Goal: Task Accomplishment & Management: Use online tool/utility

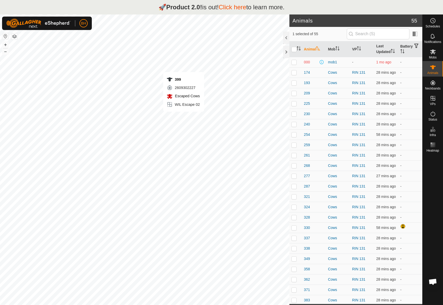
click at [183, 117] on div "399 2609302227 Escaped Cows WIL Escape 02 + – ⇧ i 100 ft" at bounding box center [144, 166] width 289 height 305
checkbox input "true"
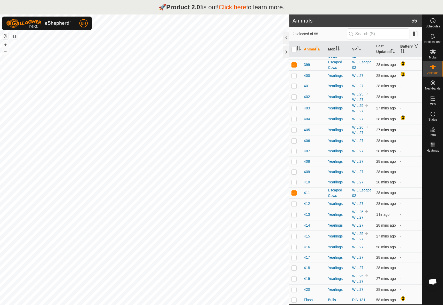
scroll to position [373, 0]
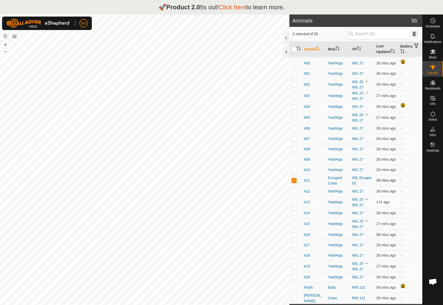
click at [296, 178] on p-checkbox at bounding box center [293, 180] width 5 height 4
checkbox input "false"
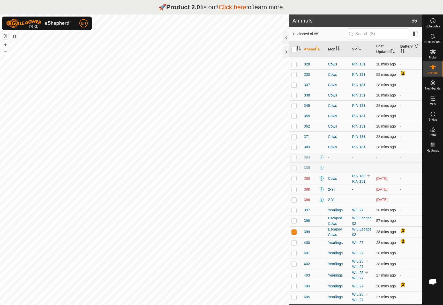
scroll to position [153, 0]
click at [293, 233] on p-checkbox at bounding box center [293, 231] width 5 height 4
checkbox input "false"
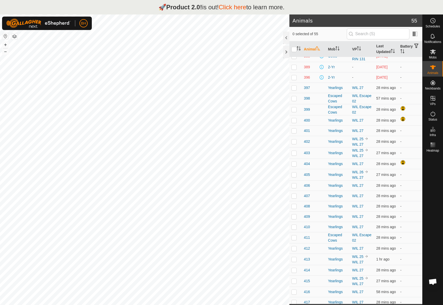
scroll to position [373, 0]
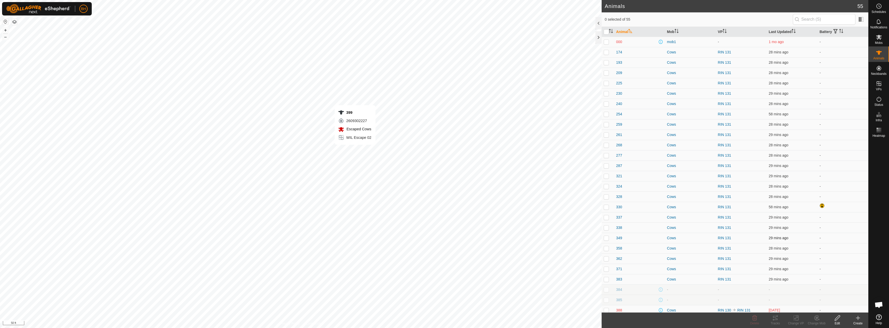
checkbox input "true"
click at [396, 135] on div "411 4258977132 Escaped Cows WIL Escape 02 + – ⇧ i 50 ft" at bounding box center [300, 164] width 601 height 328
checkbox input "true"
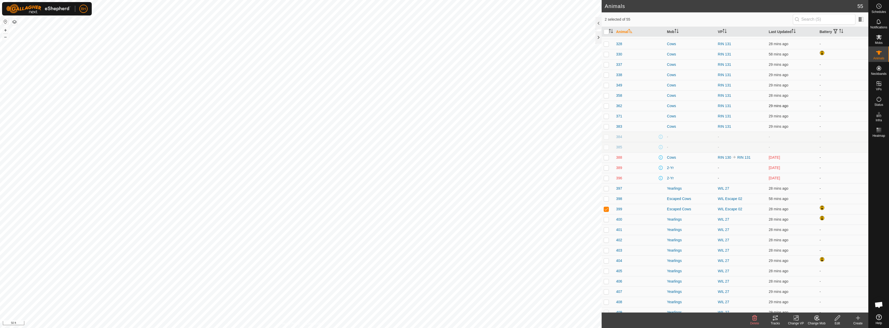
scroll to position [154, 0]
click at [797, 320] on icon at bounding box center [796, 318] width 6 height 6
click at [815, 296] on link "Choose VP..." at bounding box center [811, 296] width 51 height 10
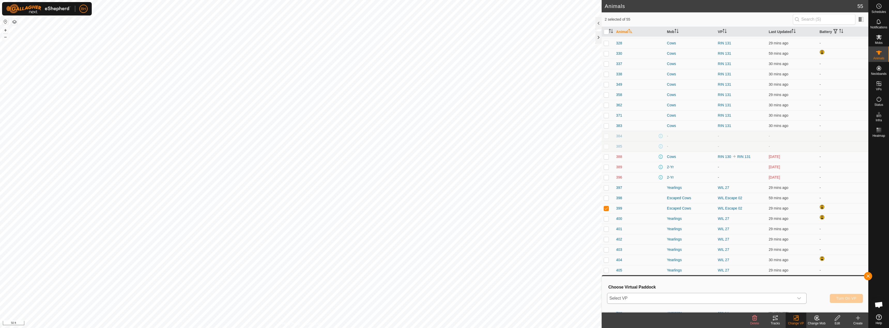
click at [772, 300] on span "Select VP" at bounding box center [700, 298] width 187 height 10
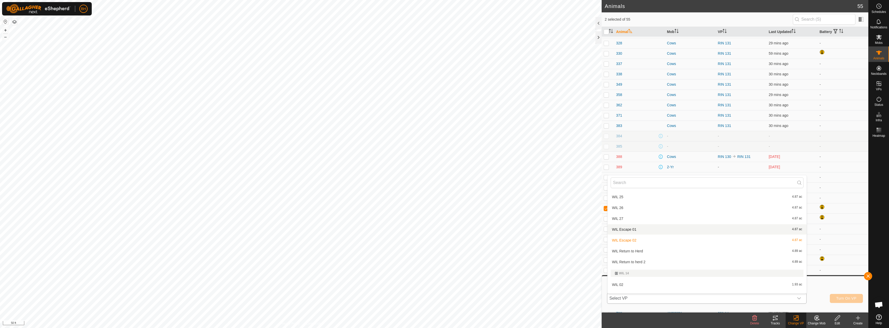
scroll to position [932, 0]
click at [744, 219] on li "WIL 27 4.87 ac" at bounding box center [706, 219] width 199 height 10
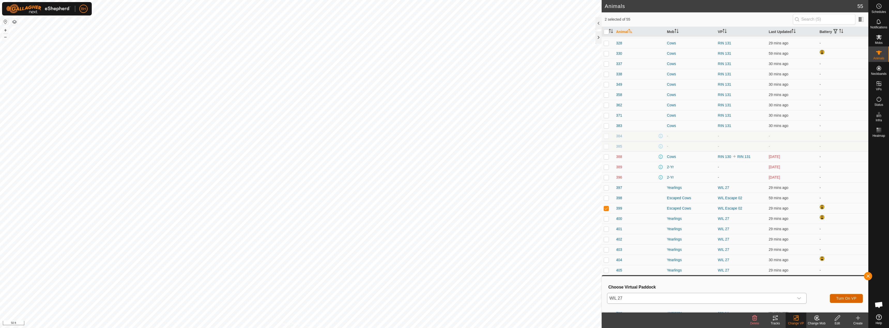
click at [842, 299] on span "Turn On VP" at bounding box center [846, 299] width 20 height 4
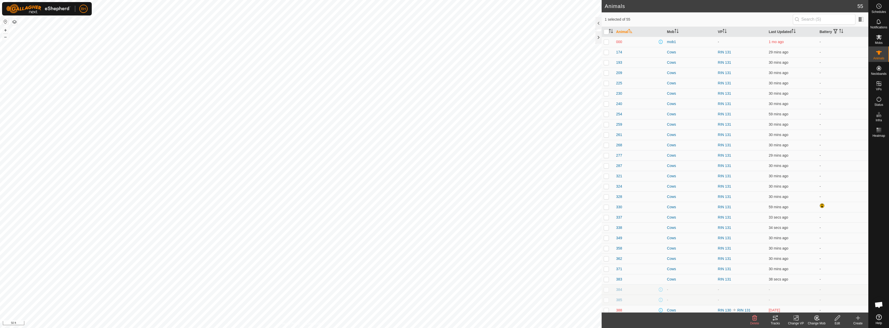
click at [797, 321] on icon at bounding box center [797, 318] width 2 height 5
click at [813, 295] on link "Choose VP..." at bounding box center [811, 296] width 51 height 10
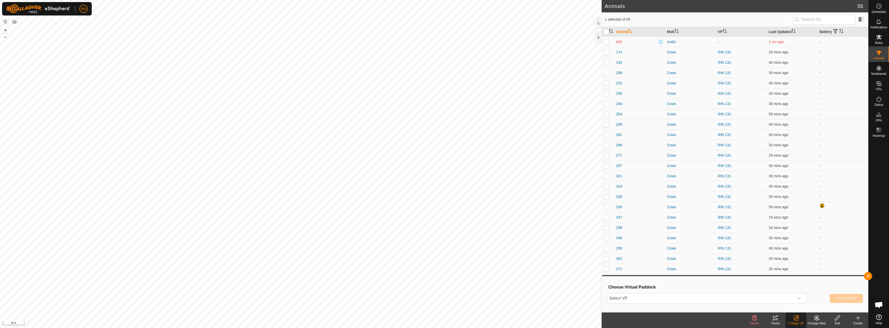
click at [767, 305] on div "Select VP Turn On VP" at bounding box center [735, 298] width 256 height 12
click at [769, 301] on span "Select VP" at bounding box center [700, 298] width 187 height 10
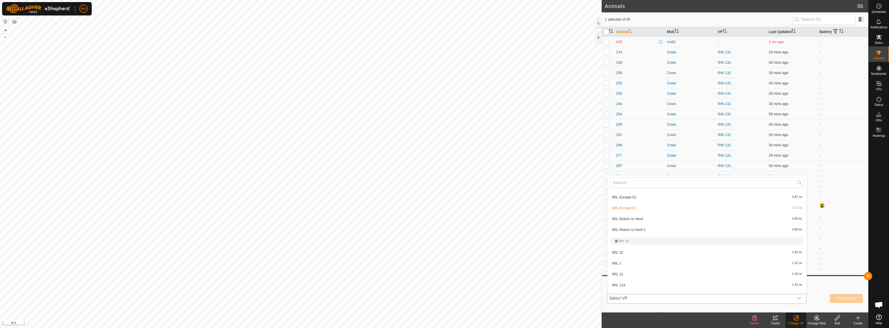
scroll to position [955, 0]
click at [878, 84] on icon at bounding box center [879, 84] width 6 height 6
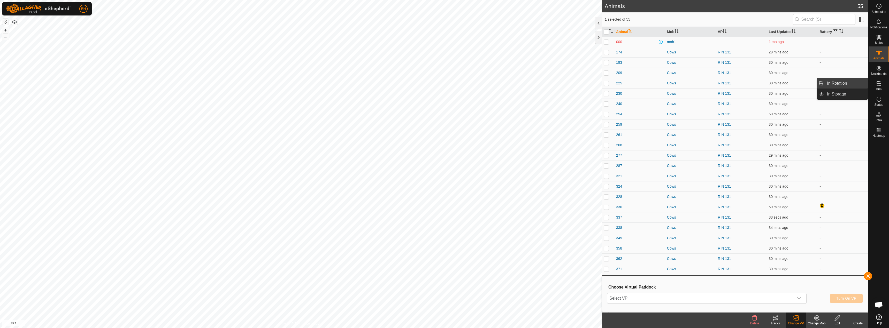
click at [852, 85] on link "In Rotation" at bounding box center [846, 83] width 44 height 10
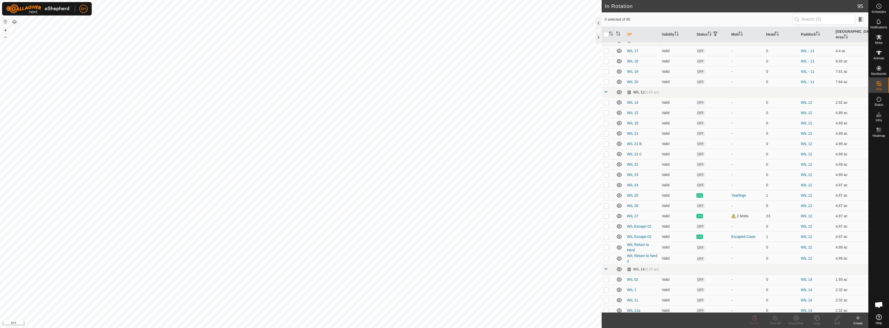
scroll to position [843, 0]
click at [606, 123] on p-checkbox at bounding box center [606, 125] width 5 height 4
checkbox input "true"
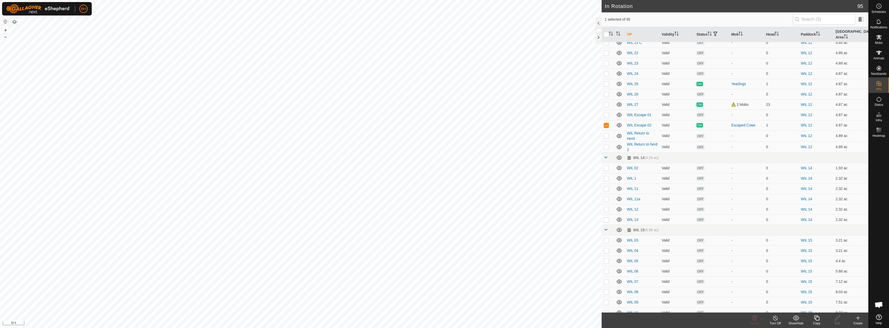
click at [817, 321] on icon at bounding box center [816, 318] width 6 height 6
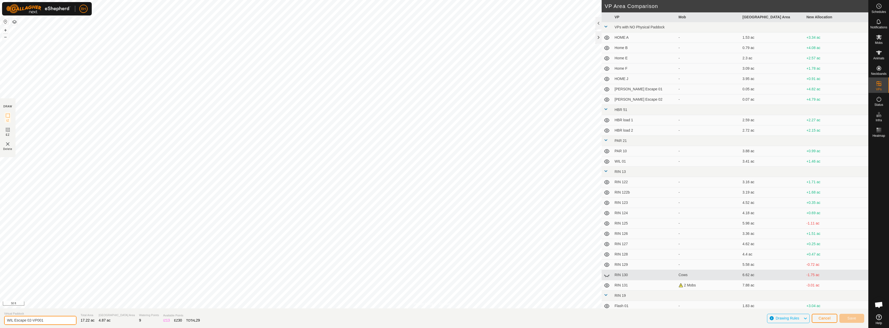
drag, startPoint x: 30, startPoint y: 320, endPoint x: 80, endPoint y: 330, distance: 50.7
click at [80, 328] on html "BH Schedules Notifications Mobs Animals Neckbands VPs Status Infra Heatmap Help…" at bounding box center [444, 164] width 889 height 328
type input "WIL Escape 03"
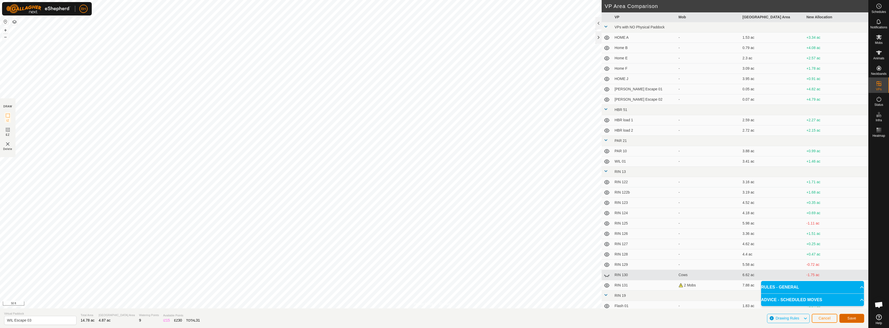
click at [852, 318] on span "Save" at bounding box center [851, 318] width 9 height 4
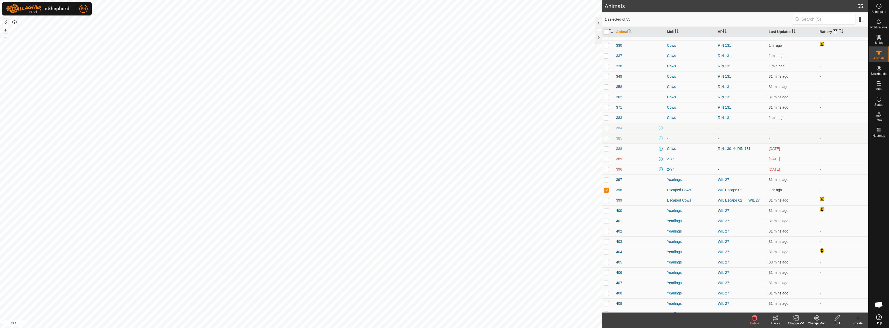
scroll to position [162, 0]
click at [799, 323] on div "Change VP" at bounding box center [795, 323] width 21 height 5
click at [806, 299] on body "BH Schedules Notifications Mobs Animals Neckbands VPs Status Infra Heatmap Help…" at bounding box center [444, 164] width 889 height 328
click at [796, 323] on div "Change VP" at bounding box center [795, 323] width 21 height 5
click at [802, 299] on link "Choose VP..." at bounding box center [811, 296] width 51 height 10
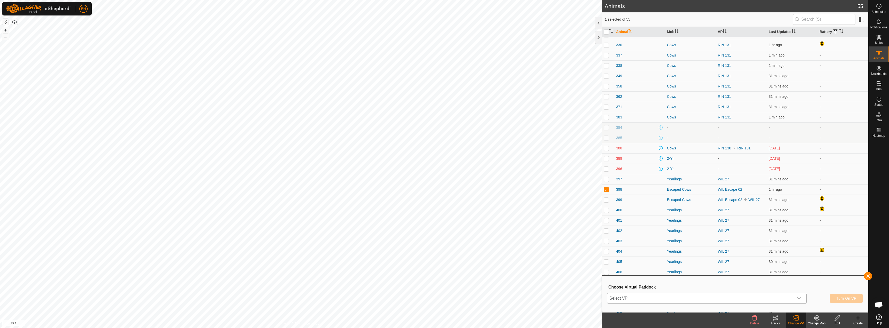
click at [800, 299] on icon "dropdown trigger" at bounding box center [799, 299] width 4 height 4
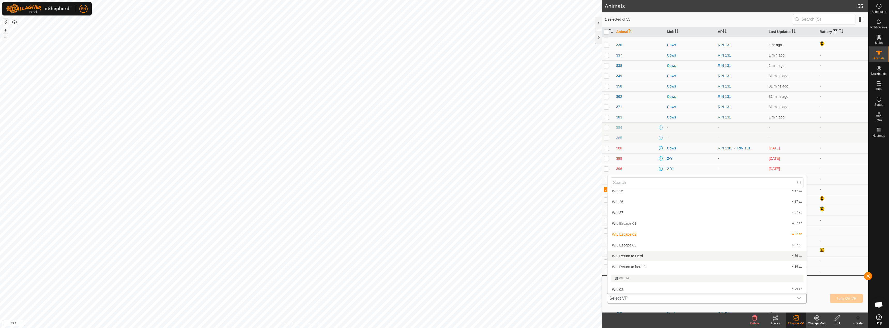
scroll to position [938, 0]
click at [643, 247] on li "WIL Escape 03 4.87 ac" at bounding box center [706, 246] width 199 height 10
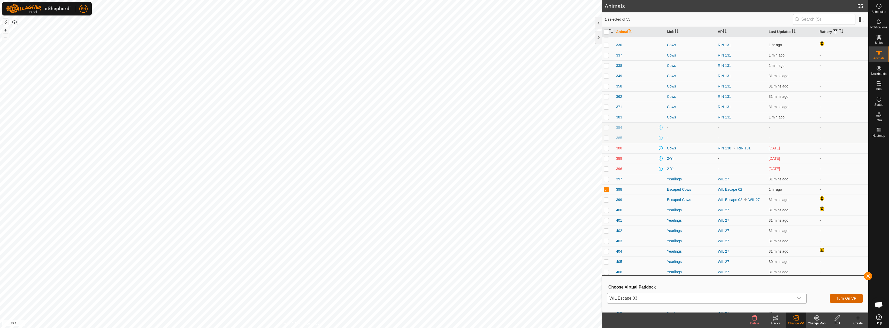
click at [859, 297] on button "Turn On VP" at bounding box center [846, 298] width 33 height 9
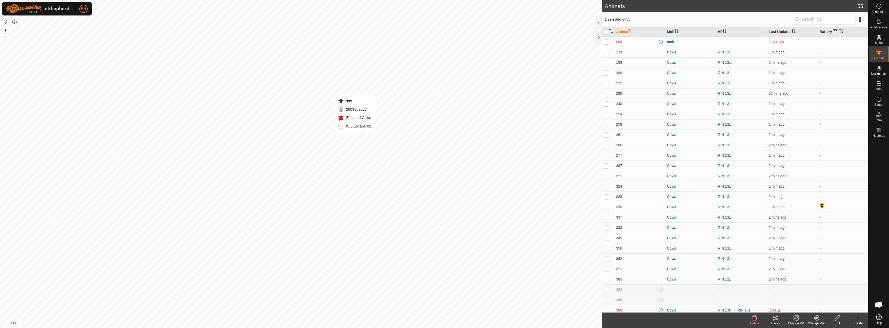
click at [355, 139] on div "399 2609302227 Escaped Cows WIL Escape 02 + – ⇧ i 50 ft" at bounding box center [300, 164] width 601 height 328
click at [821, 319] on change-mob-svg-icon at bounding box center [816, 318] width 21 height 6
click at [819, 298] on link "Choose Mob..." at bounding box center [831, 296] width 51 height 10
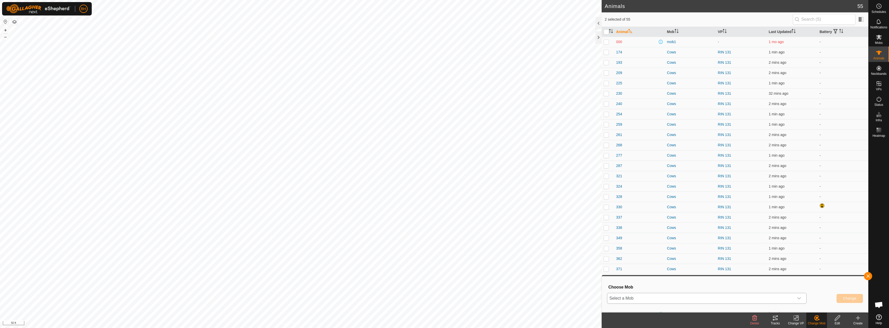
click at [758, 299] on span "Select a Mob" at bounding box center [700, 298] width 187 height 10
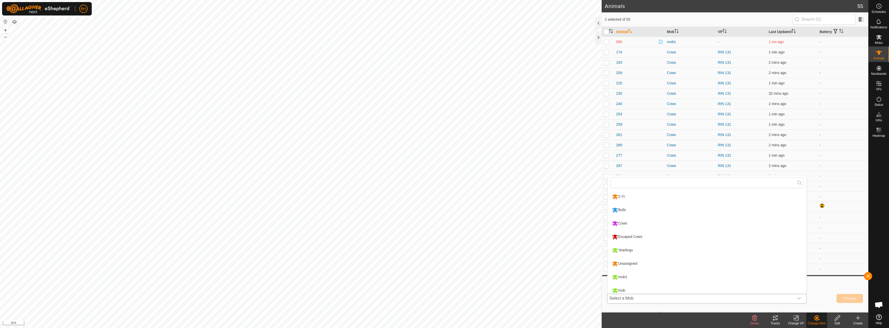
scroll to position [4, 0]
click at [717, 250] on li "Yearlings" at bounding box center [706, 247] width 199 height 13
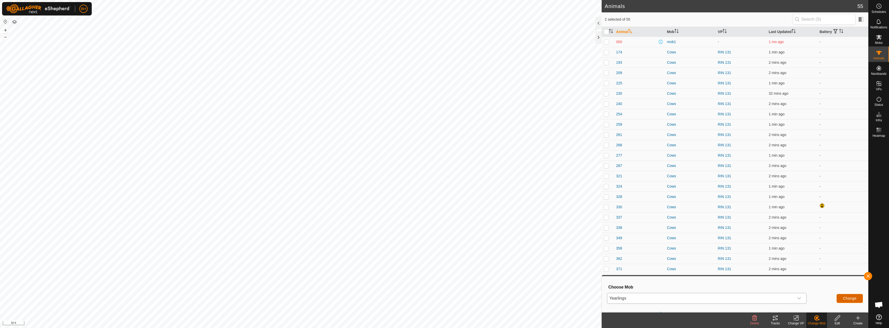
click at [850, 300] on span "Change" at bounding box center [849, 299] width 13 height 4
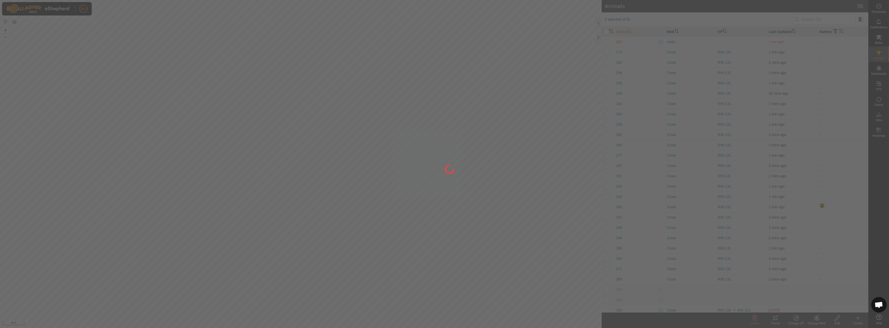
checkbox input "false"
